Goal: Transaction & Acquisition: Purchase product/service

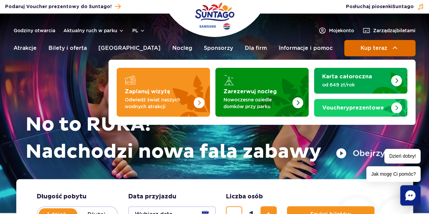
click at [377, 47] on span "Kup teraz" at bounding box center [374, 48] width 27 height 6
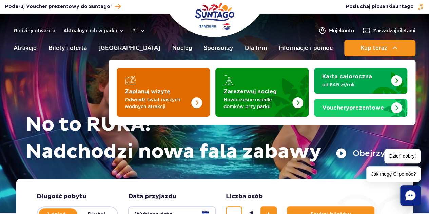
click at [167, 97] on p "Odwiedź świat naszych wodnych atrakcji" at bounding box center [158, 103] width 66 height 14
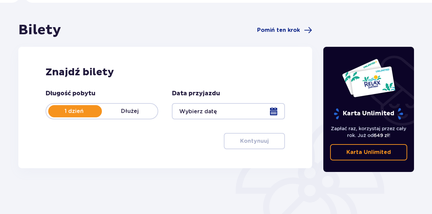
scroll to position [52, 0]
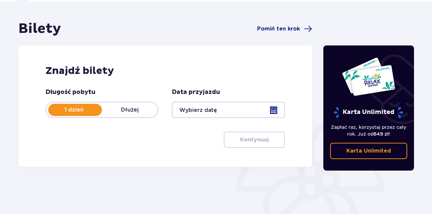
click at [267, 113] on div at bounding box center [228, 110] width 113 height 16
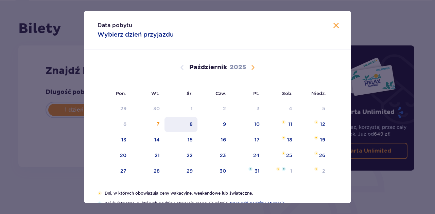
click at [189, 130] on div "8" at bounding box center [180, 124] width 33 height 15
type input "[DATE]"
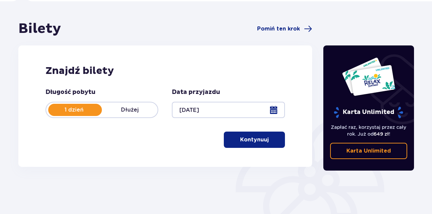
click at [256, 137] on p "Kontynuuj" at bounding box center [254, 139] width 29 height 7
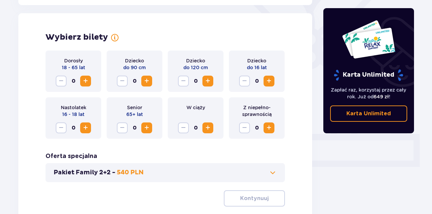
scroll to position [189, 0]
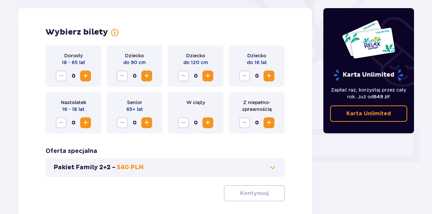
click at [83, 76] on span "Zwiększ" at bounding box center [85, 76] width 8 height 8
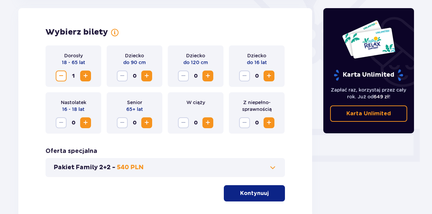
click at [83, 76] on span "Zwiększ" at bounding box center [85, 76] width 8 height 8
click at [66, 74] on button "Zmniejsz" at bounding box center [61, 76] width 11 height 11
click at [253, 189] on button "Kontynuuj" at bounding box center [254, 193] width 61 height 16
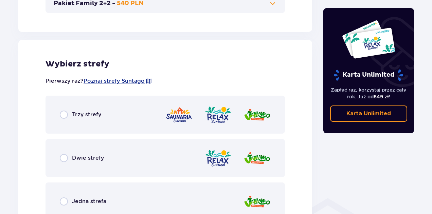
scroll to position [377, 0]
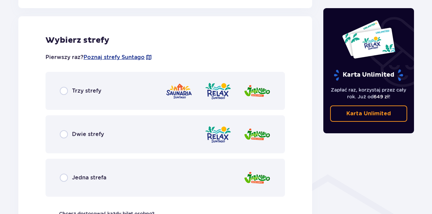
click at [65, 93] on input "radio" at bounding box center [64, 91] width 8 height 8
radio input "true"
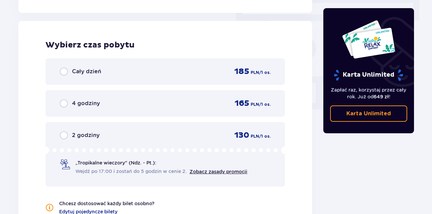
scroll to position [613, 0]
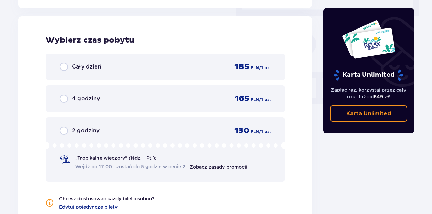
click at [73, 66] on span "Cały dzień" at bounding box center [86, 66] width 29 height 7
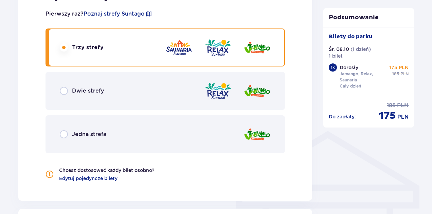
scroll to position [419, 0]
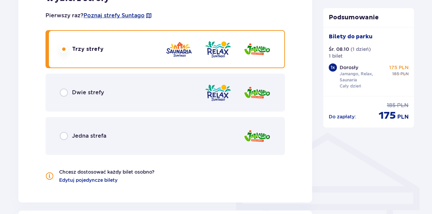
click at [64, 92] on input "radio" at bounding box center [64, 93] width 8 height 8
radio input "true"
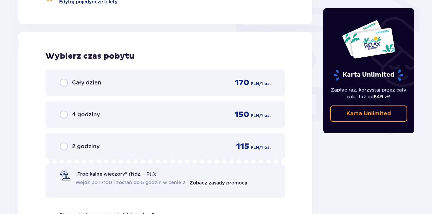
scroll to position [613, 0]
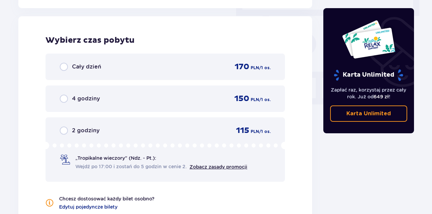
click at [71, 66] on div "Cały dzień" at bounding box center [80, 67] width 41 height 8
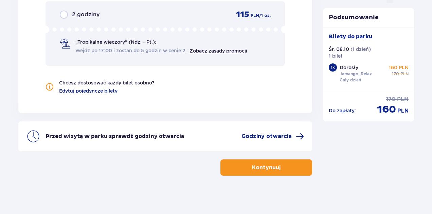
scroll to position [731, 0]
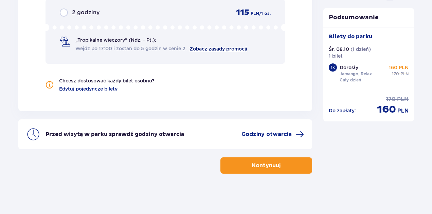
click at [198, 49] on link "Zobacz zasady promocji" at bounding box center [218, 48] width 58 height 5
click at [66, 11] on input "radio" at bounding box center [64, 12] width 8 height 8
radio input "true"
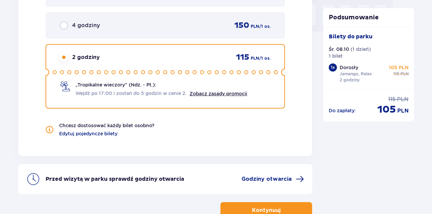
scroll to position [680, 0]
